Goal: Obtain resource: Obtain resource

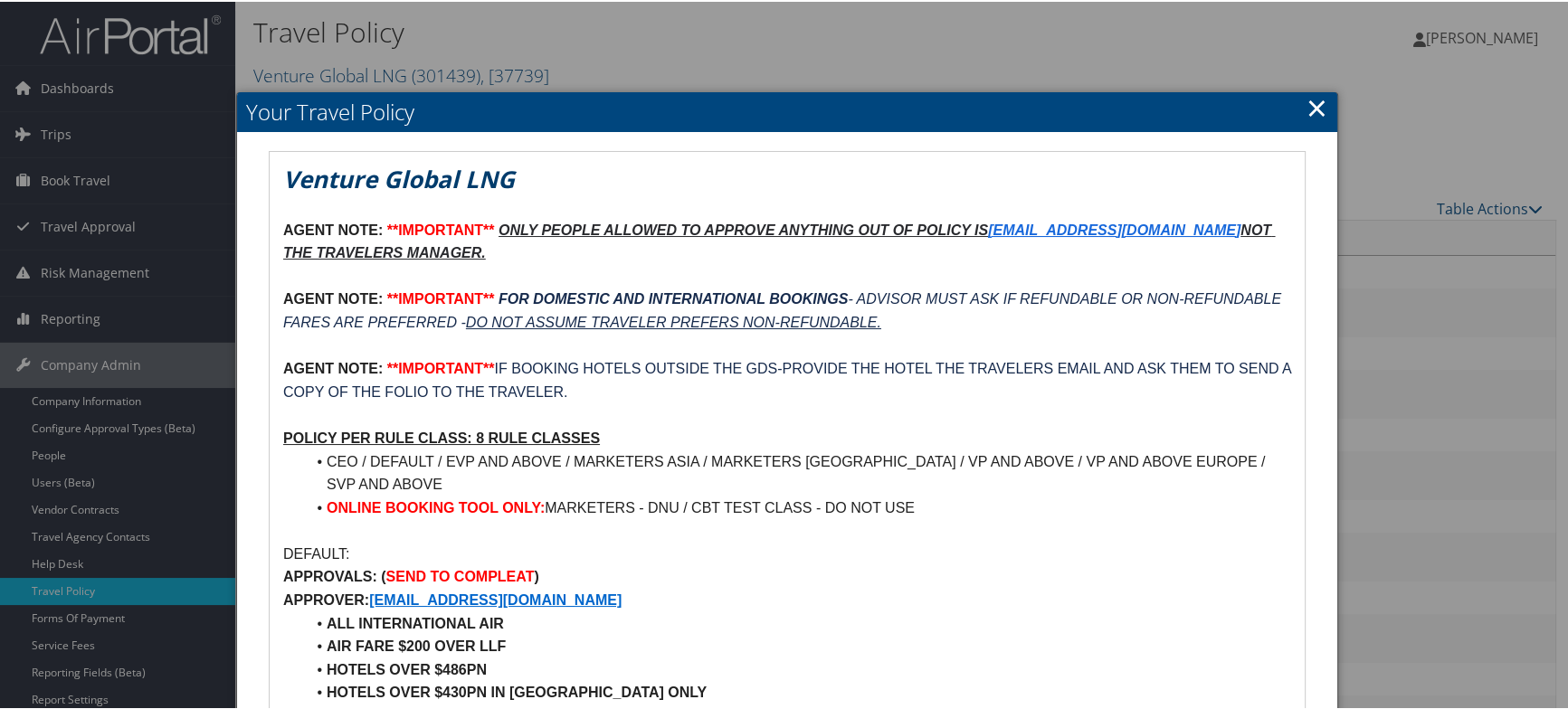
click at [1307, 107] on link "×" at bounding box center [1317, 106] width 21 height 36
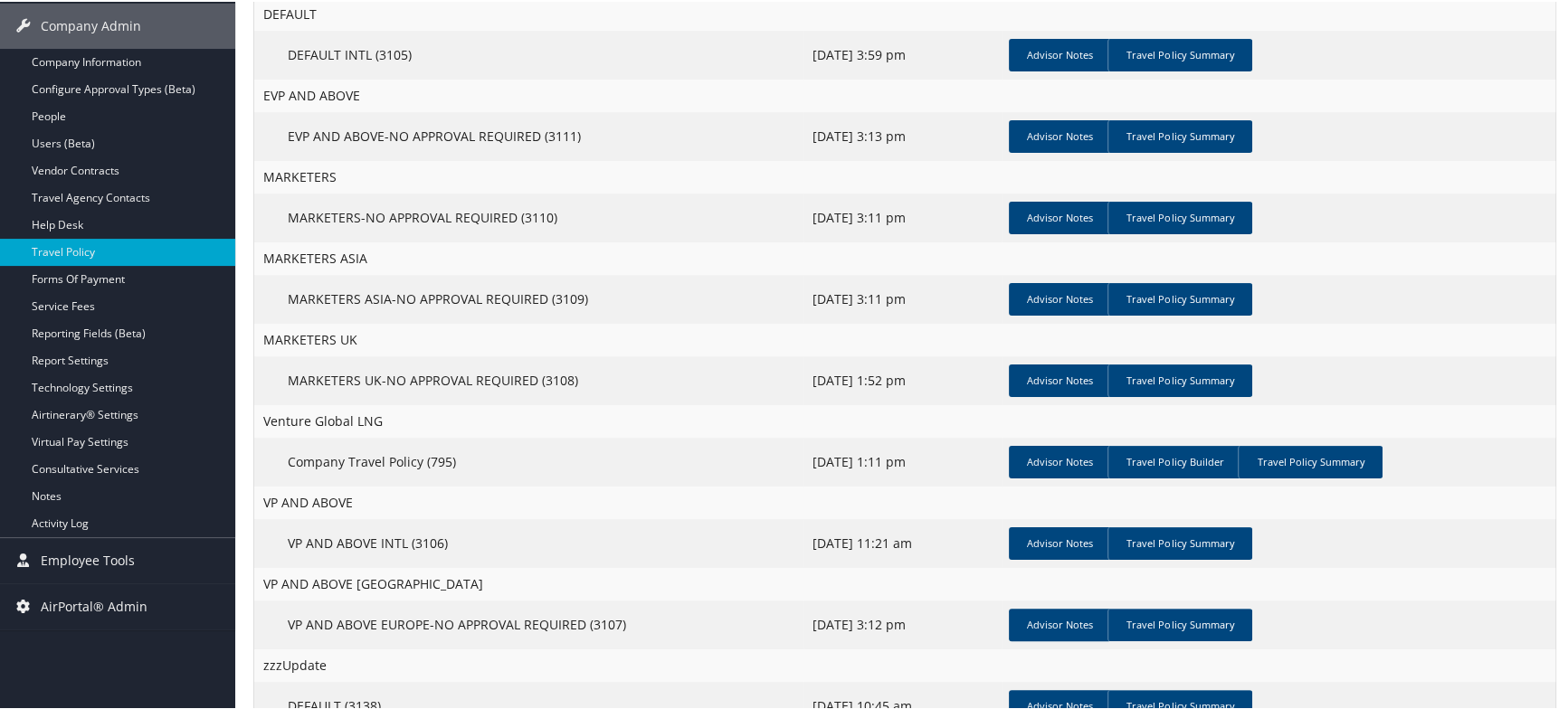
scroll to position [392, 0]
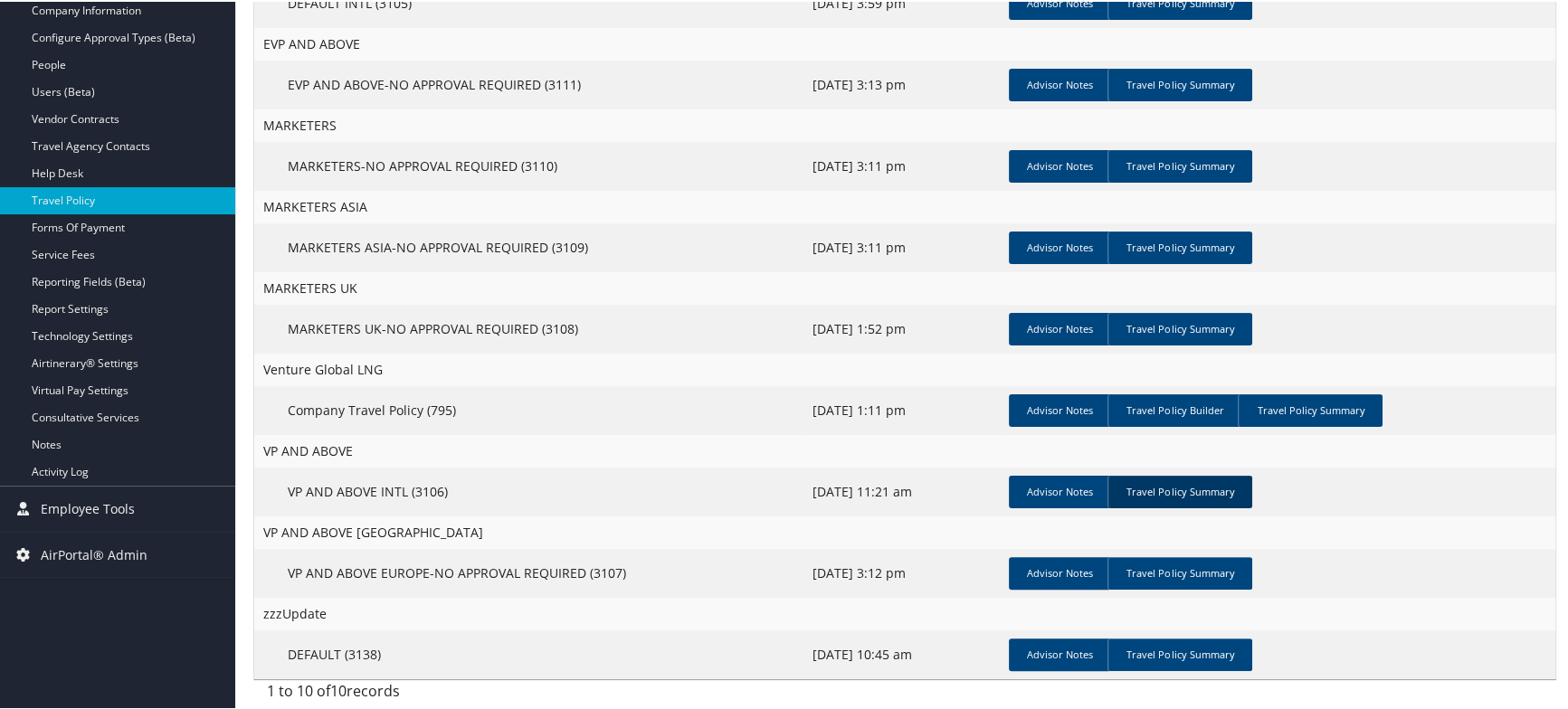
click at [1215, 493] on link "Travel Policy Summary" at bounding box center [1179, 491] width 145 height 33
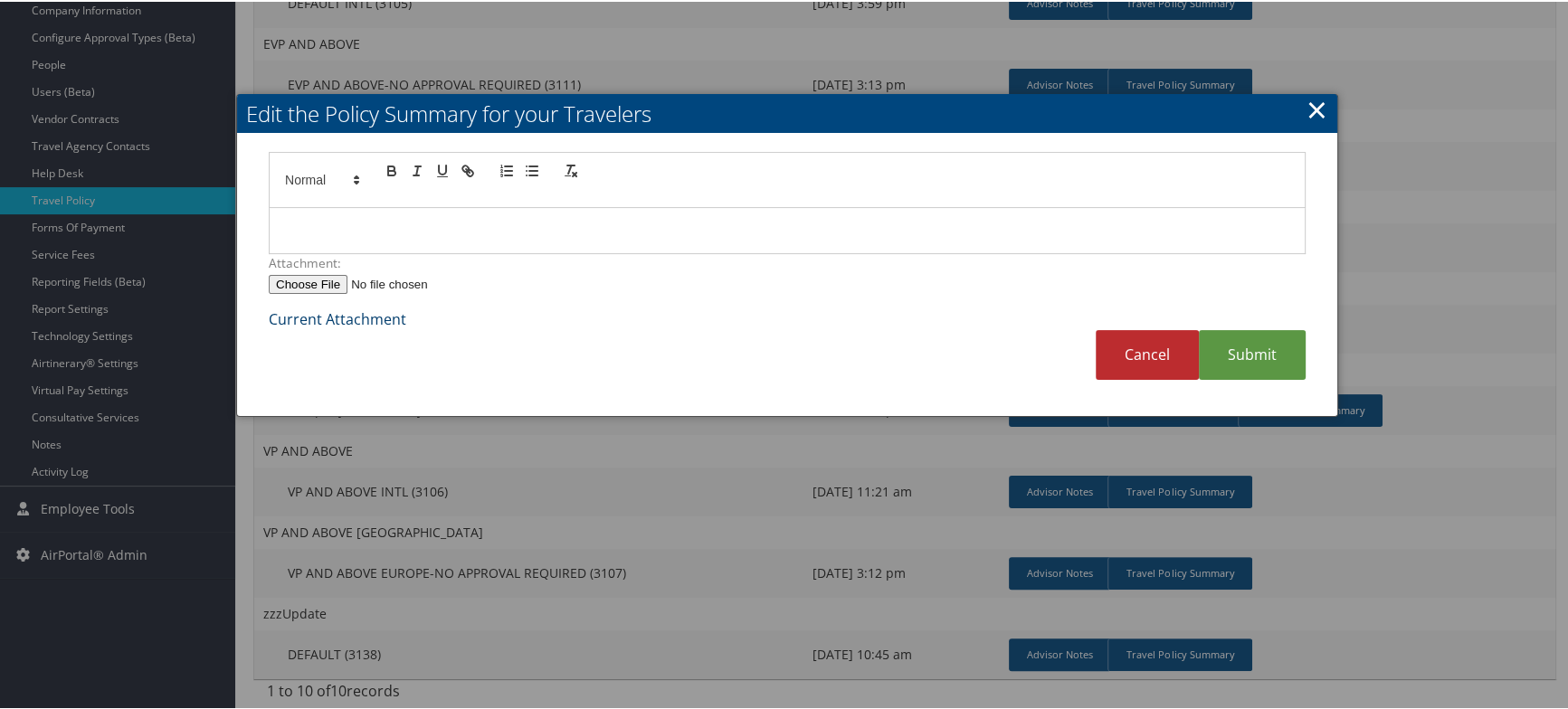
click at [362, 316] on link "Current Attachment" at bounding box center [336, 317] width 137 height 20
click at [1158, 363] on link "Cancel" at bounding box center [1147, 354] width 104 height 50
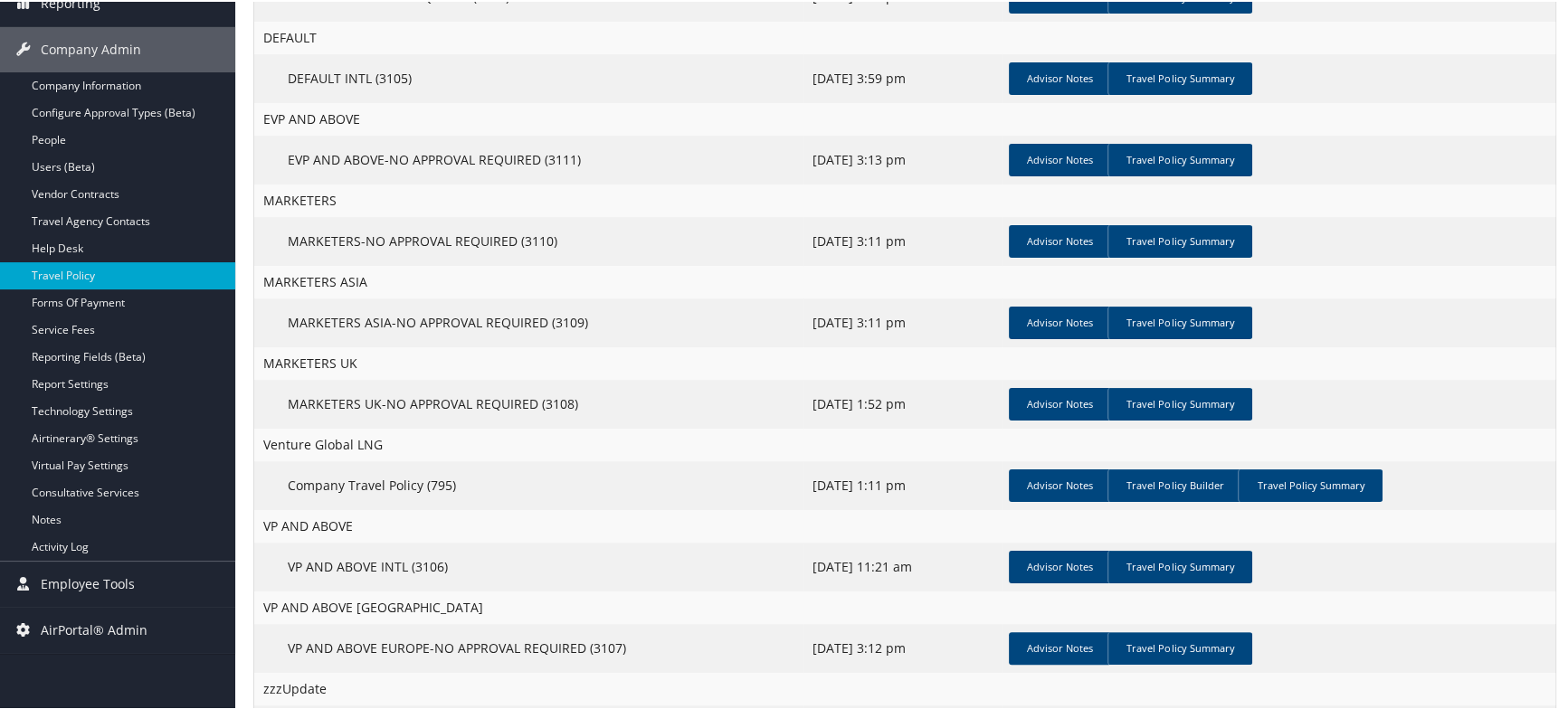
scroll to position [279, 0]
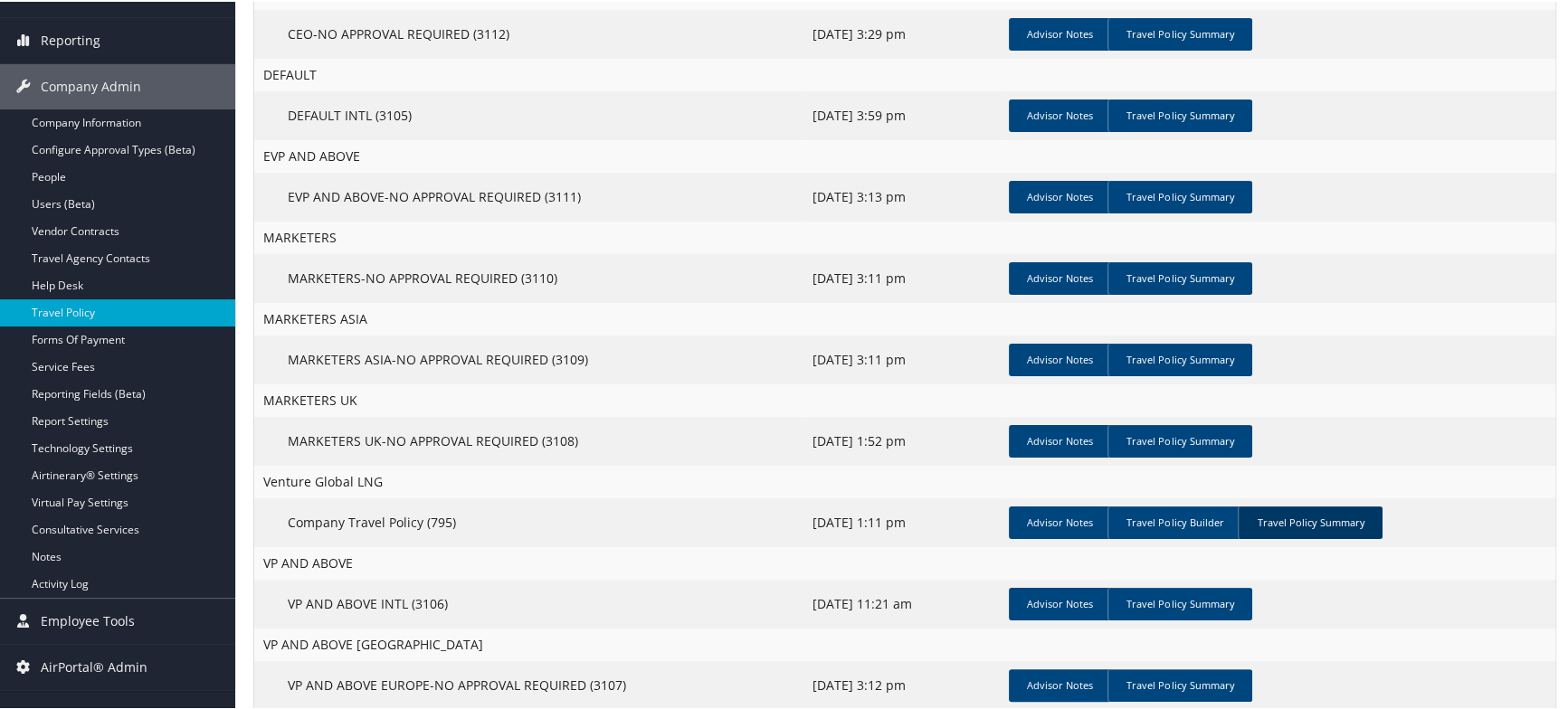
click at [1320, 525] on link "Travel Policy Summary" at bounding box center [1309, 521] width 145 height 33
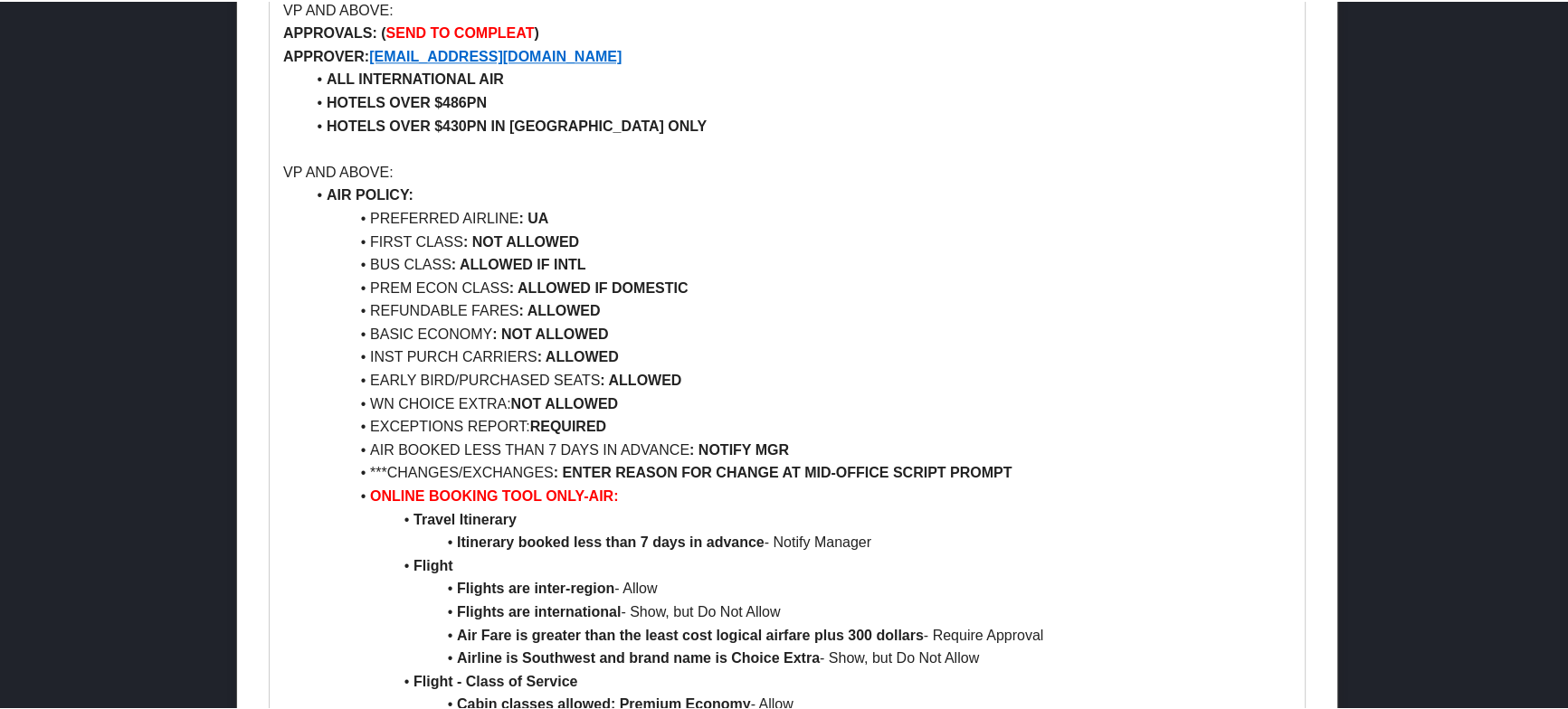
scroll to position [2426, 0]
